Goal: Task Accomplishment & Management: Manage account settings

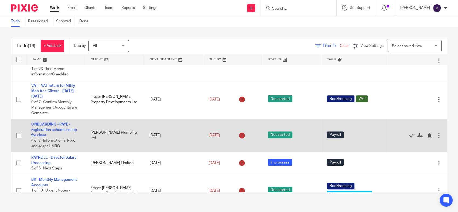
scroll to position [345, 0]
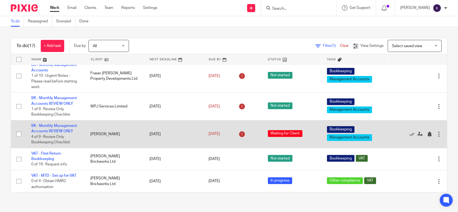
scroll to position [373, 0]
click at [65, 126] on link "BK - Monthly Management Accounts REVIEW ONLY" at bounding box center [54, 128] width 46 height 9
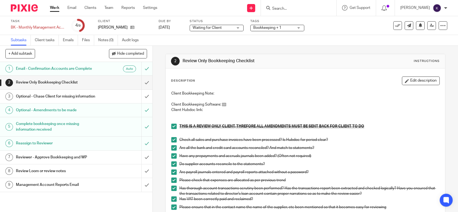
click at [71, 162] on h1 "Reviewer - Approve Bookkeeping and WP" at bounding box center [56, 158] width 80 height 8
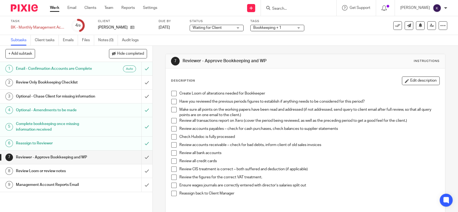
click at [172, 93] on span at bounding box center [173, 93] width 5 height 5
click at [173, 103] on span at bounding box center [173, 101] width 5 height 5
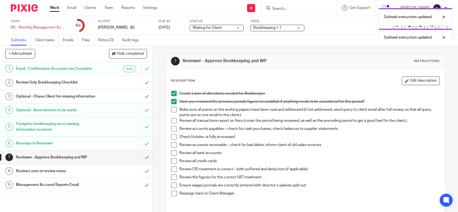
click at [171, 110] on span at bounding box center [173, 109] width 5 height 5
click at [171, 123] on span at bounding box center [173, 120] width 5 height 5
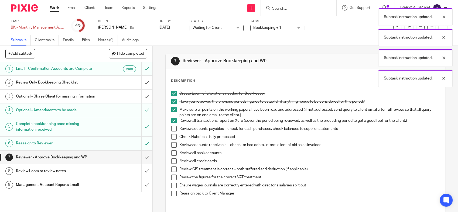
click at [169, 130] on div "Create Loom of alterations needed for Bookkeeper Have you reviewed the previous…" at bounding box center [306, 148] width 274 height 120
click at [171, 130] on span at bounding box center [173, 128] width 5 height 5
click at [171, 138] on span at bounding box center [173, 136] width 5 height 5
click at [172, 147] on span at bounding box center [173, 144] width 5 height 5
click at [171, 154] on span at bounding box center [173, 153] width 5 height 5
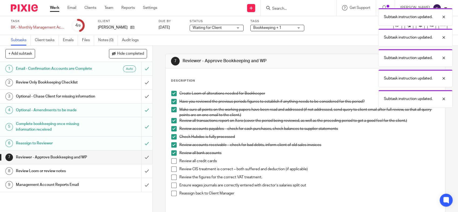
click at [171, 161] on span at bounding box center [173, 161] width 5 height 5
click at [171, 169] on span at bounding box center [173, 169] width 5 height 5
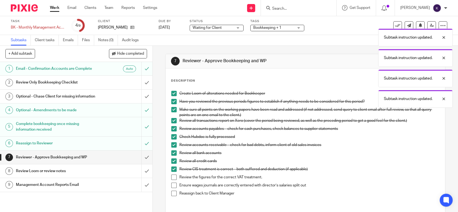
click at [171, 177] on span at bounding box center [173, 177] width 5 height 5
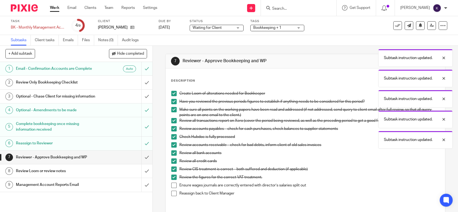
click at [171, 185] on span at bounding box center [173, 185] width 5 height 5
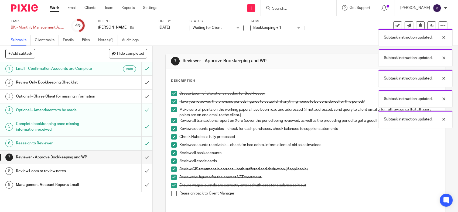
click at [171, 191] on span at bounding box center [173, 193] width 5 height 5
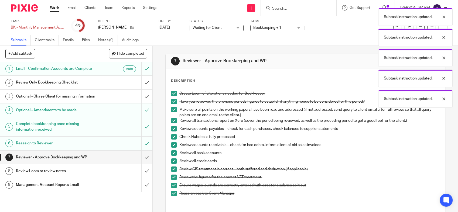
click at [337, 46] on div "Subtask instruction updated. Subtask instruction updated. Subtask instruction u…" at bounding box center [341, 56] width 224 height 103
click at [445, 36] on div at bounding box center [440, 37] width 15 height 6
click at [443, 19] on div at bounding box center [440, 17] width 15 height 6
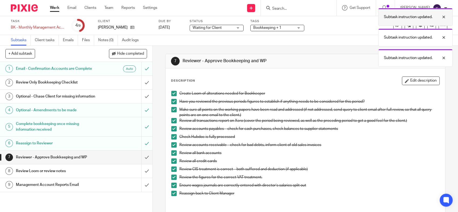
click at [442, 19] on div at bounding box center [440, 17] width 15 height 6
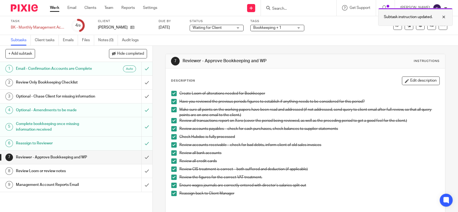
click at [443, 19] on div at bounding box center [440, 17] width 15 height 6
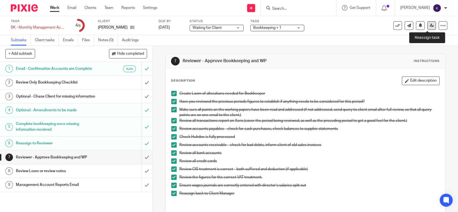
click at [427, 27] on link at bounding box center [431, 25] width 9 height 9
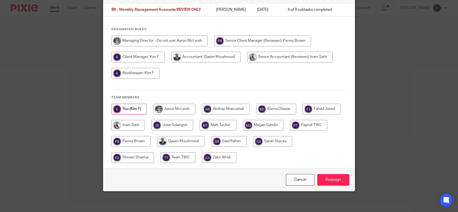
scroll to position [47, 0]
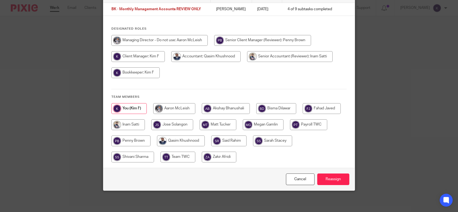
click at [228, 108] on input "radio" at bounding box center [226, 108] width 48 height 11
radio input "true"
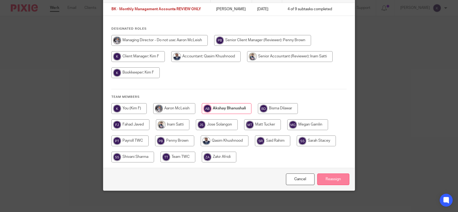
click at [335, 179] on input "Reassign" at bounding box center [333, 180] width 32 height 12
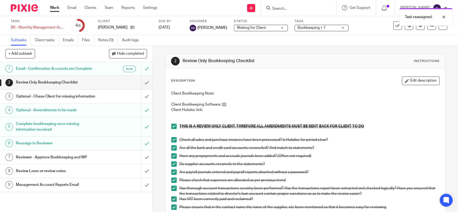
click at [33, 11] on img at bounding box center [24, 7] width 27 height 7
